Goal: Navigation & Orientation: Find specific page/section

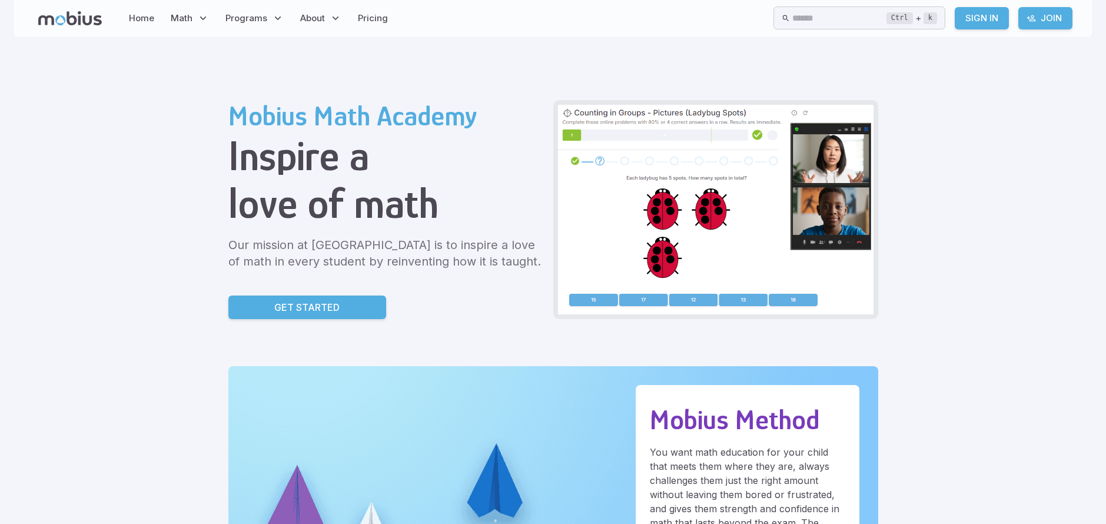
click at [994, 15] on link "Sign In" at bounding box center [981, 18] width 54 height 22
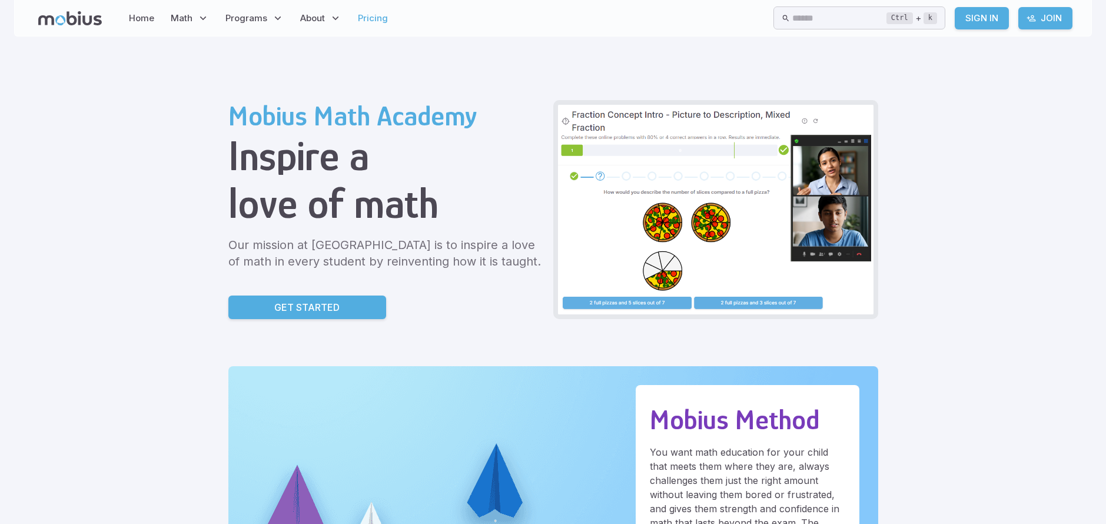
click at [364, 16] on link "Pricing" at bounding box center [372, 18] width 37 height 27
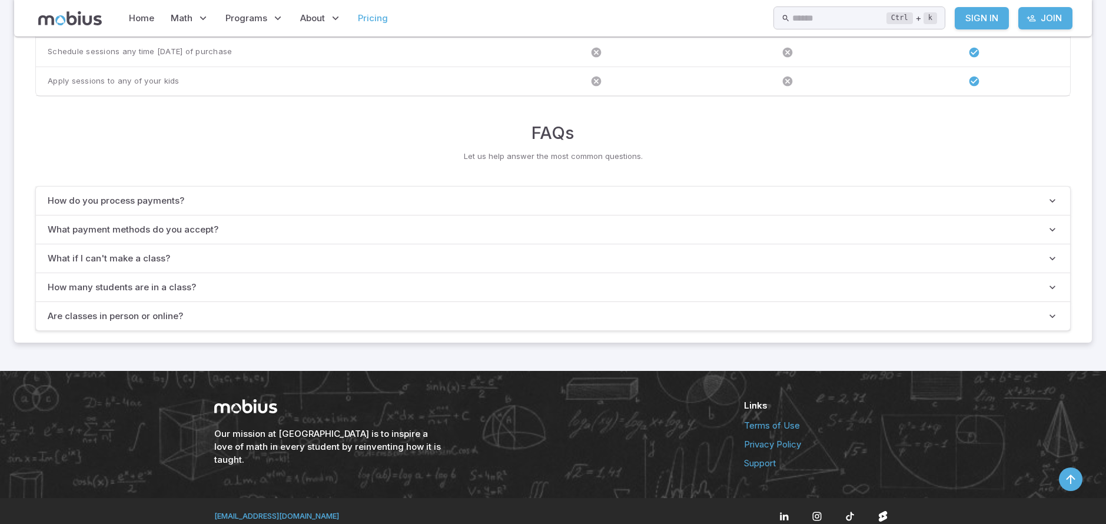
scroll to position [956, 0]
